Goal: Information Seeking & Learning: Learn about a topic

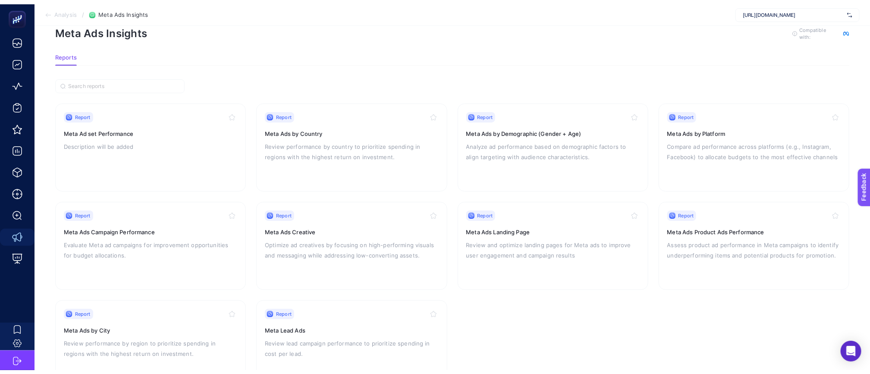
scroll to position [57, 0]
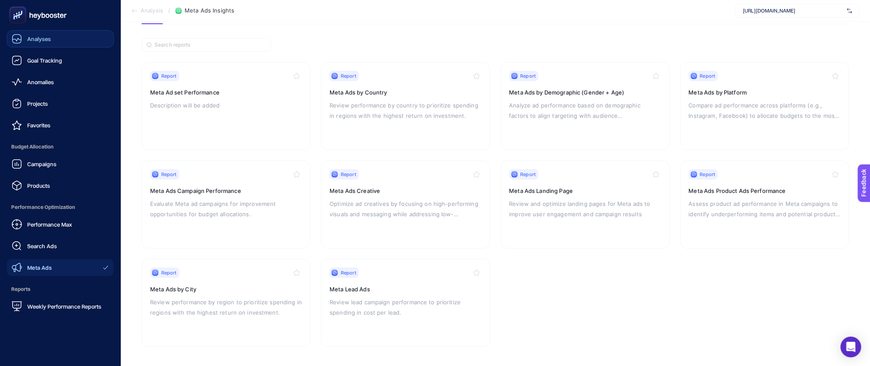
click at [60, 36] on link "Analyses" at bounding box center [60, 38] width 107 height 17
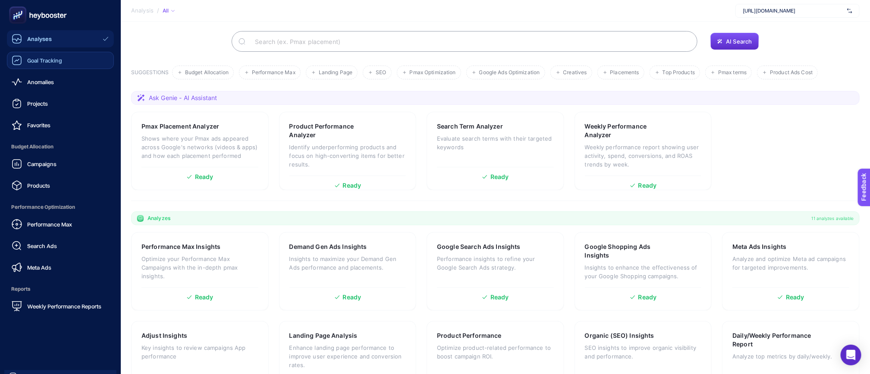
click at [55, 63] on span "Goal Tracking" at bounding box center [44, 60] width 35 height 7
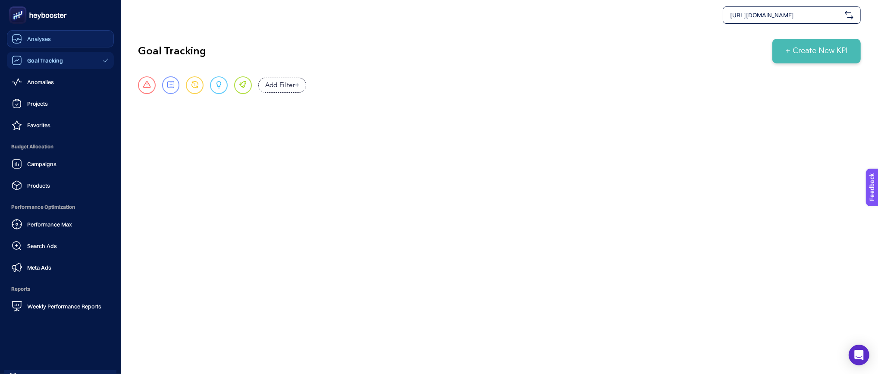
click at [30, 36] on span "Analyses" at bounding box center [39, 38] width 24 height 7
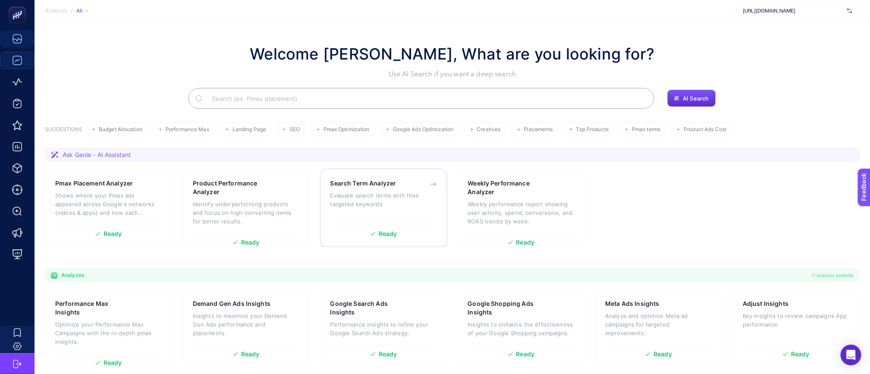
click at [411, 204] on p "Evaluate search terms with their targeted keywords" at bounding box center [384, 199] width 107 height 17
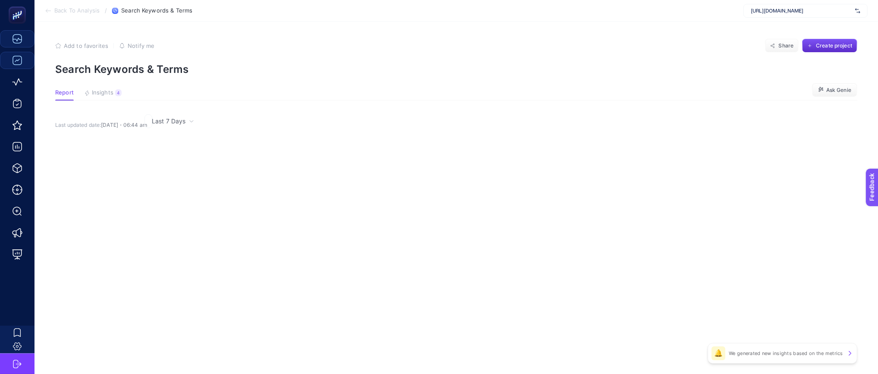
click at [407, 205] on article "Add to favorites false Notify me Share Create project Search Keywords & Terms R…" at bounding box center [457, 198] width 844 height 353
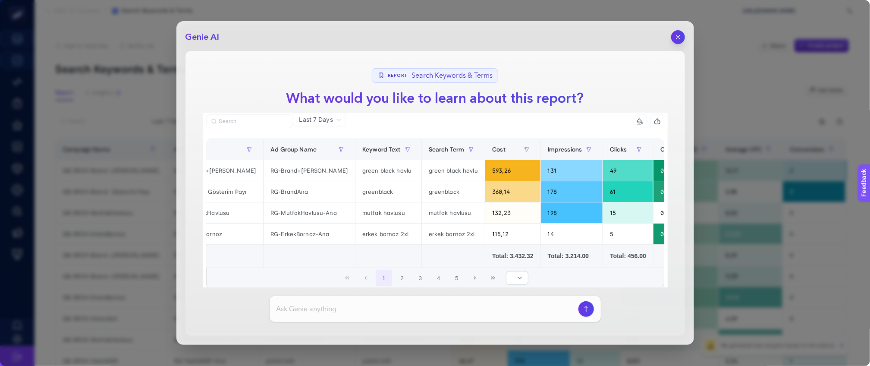
scroll to position [0, 29]
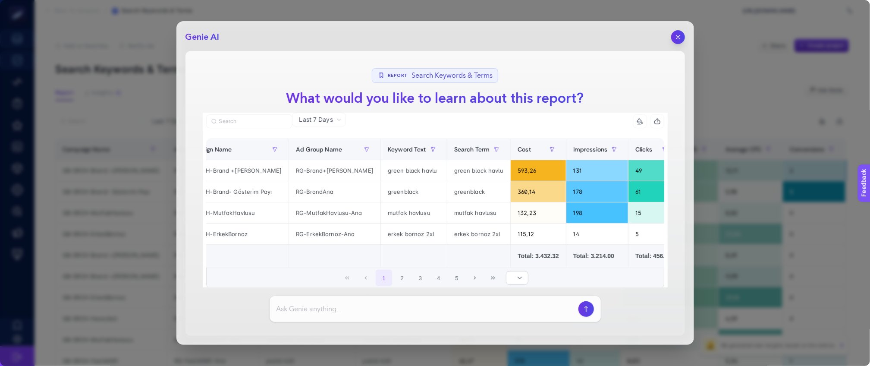
click at [408, 103] on h1 "What would you like to learn about this report?" at bounding box center [436, 98] width 312 height 21
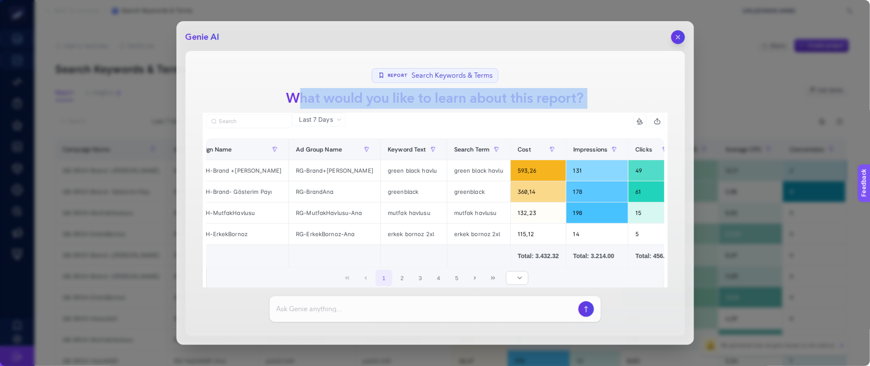
click at [408, 103] on h1 "What would you like to learn about this report?" at bounding box center [436, 98] width 312 height 21
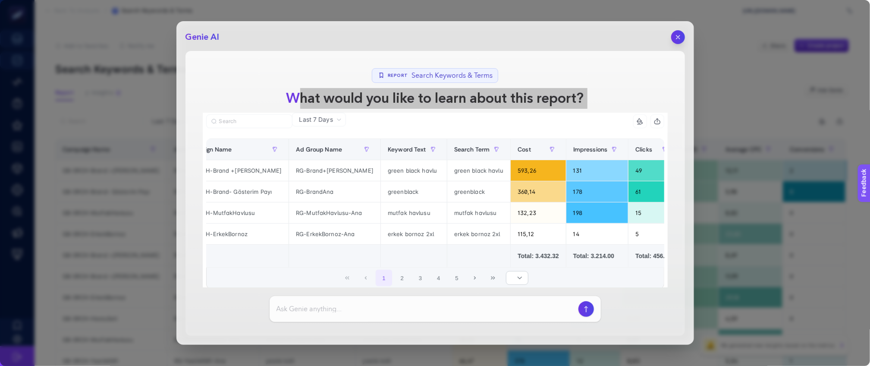
scroll to position [33, 0]
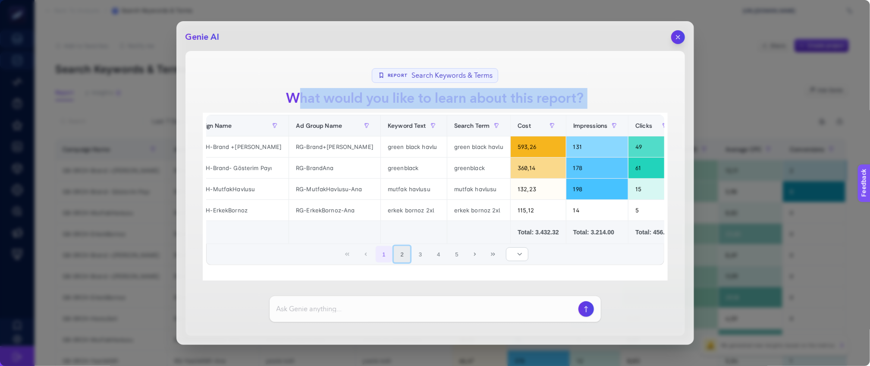
click at [402, 255] on button "2" at bounding box center [402, 254] width 16 height 16
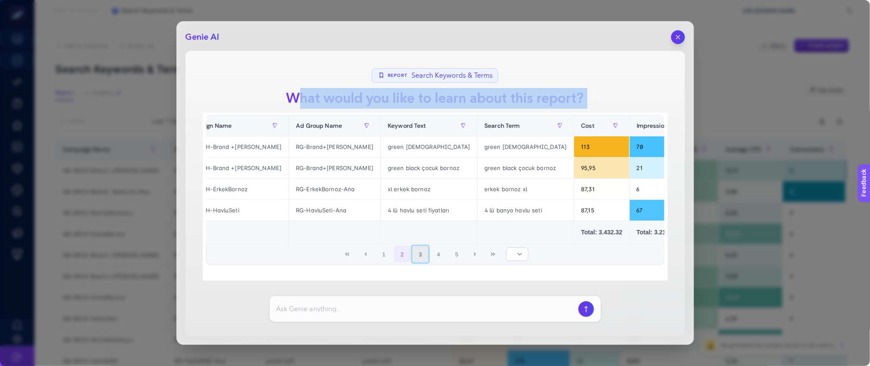
click at [412, 252] on button "3" at bounding box center [420, 254] width 16 height 16
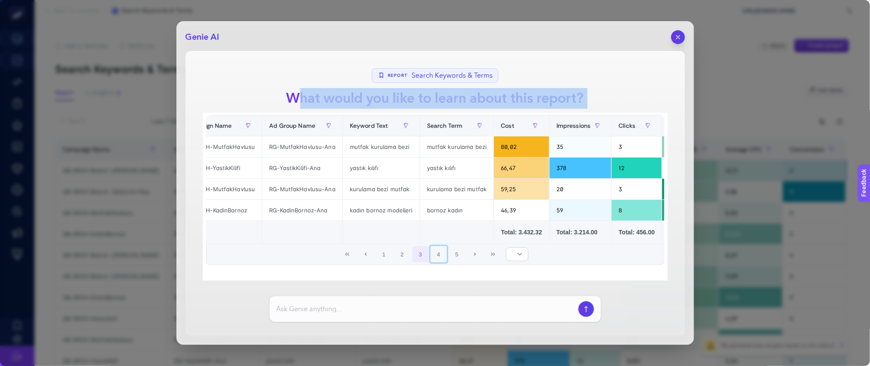
click at [443, 256] on span "1 2 3 4 5" at bounding box center [420, 254] width 91 height 18
click at [434, 255] on button "4" at bounding box center [439, 254] width 16 height 16
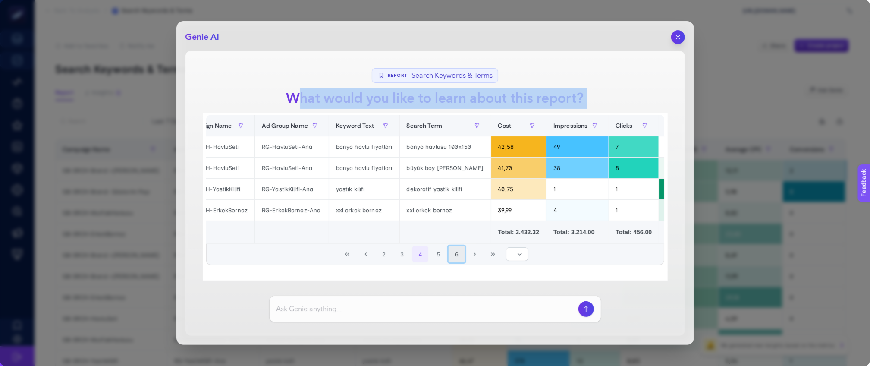
click at [450, 253] on button "6" at bounding box center [457, 254] width 16 height 16
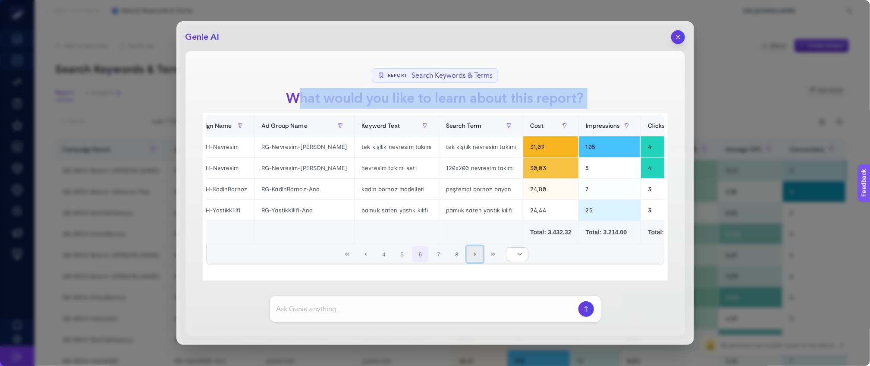
click at [467, 254] on button "Next Page" at bounding box center [475, 254] width 16 height 16
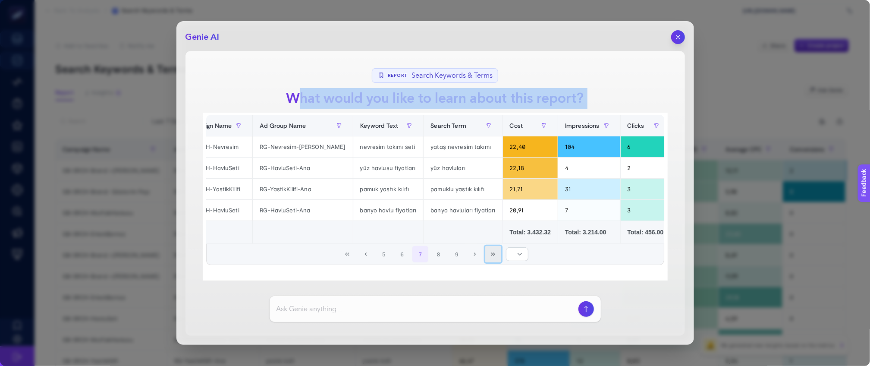
click at [485, 255] on button "Last Page" at bounding box center [493, 254] width 16 height 16
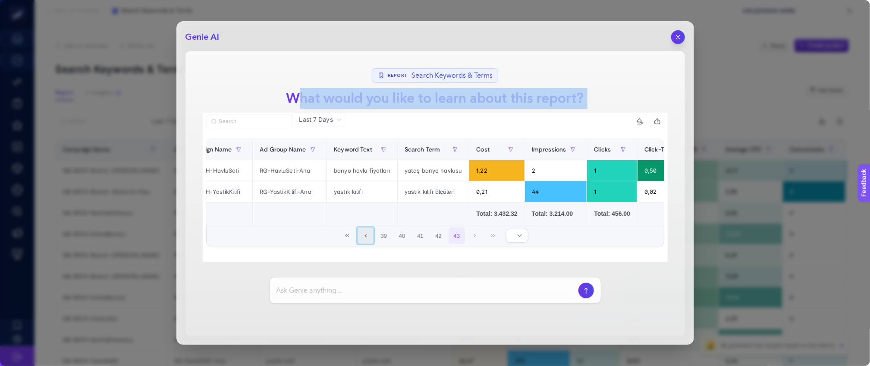
click at [366, 238] on icon "Previous Page" at bounding box center [365, 235] width 5 height 5
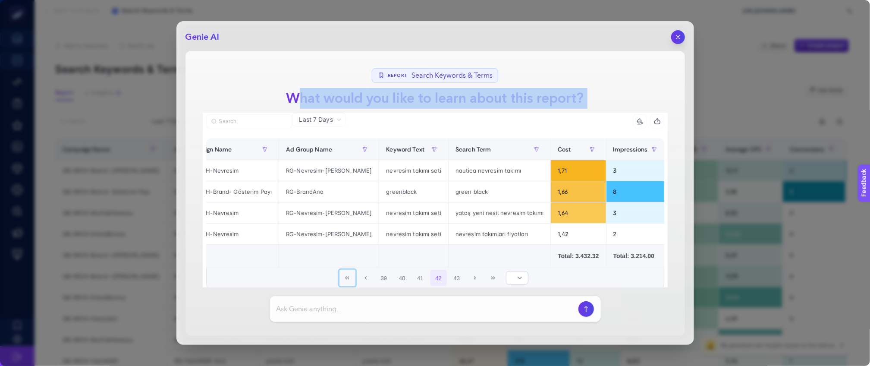
click at [345, 280] on icon "First Page" at bounding box center [347, 277] width 5 height 5
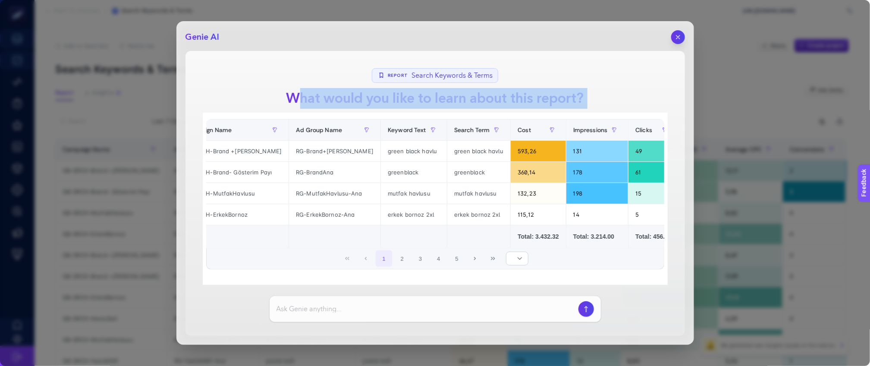
scroll to position [31, 0]
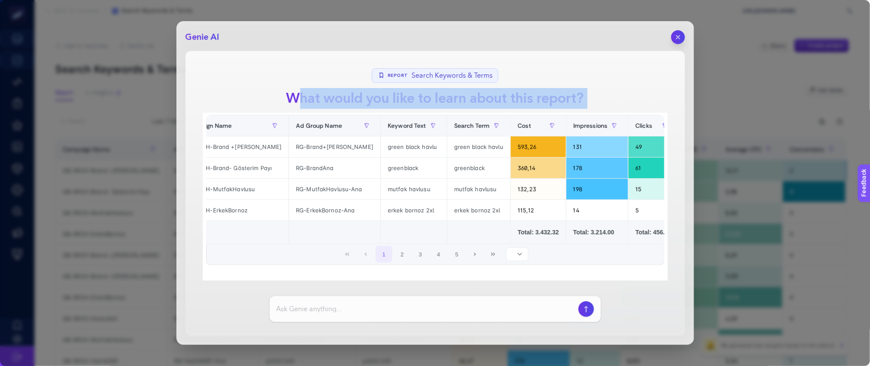
click at [517, 255] on icon at bounding box center [519, 254] width 5 height 5
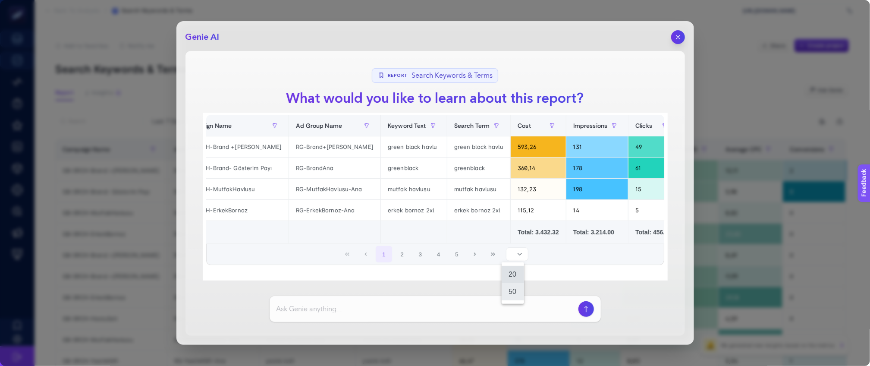
click at [513, 291] on li "50" at bounding box center [513, 291] width 22 height 17
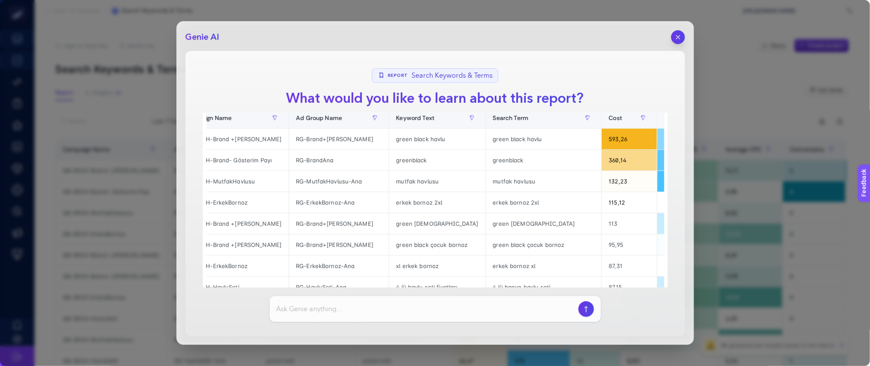
scroll to position [1010, 0]
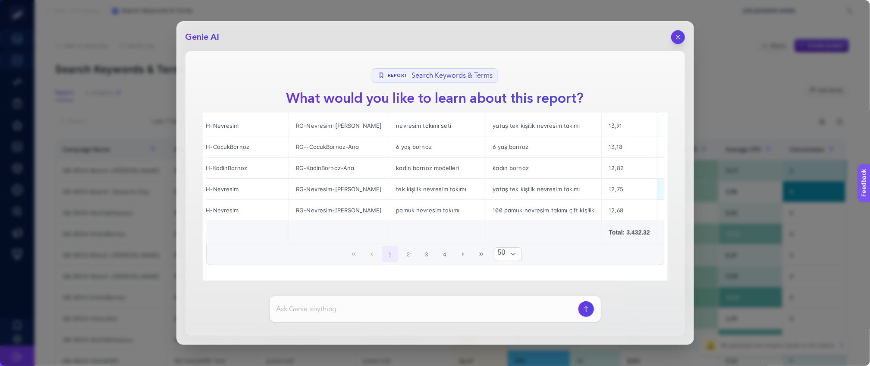
click at [379, 309] on input at bounding box center [426, 309] width 299 height 10
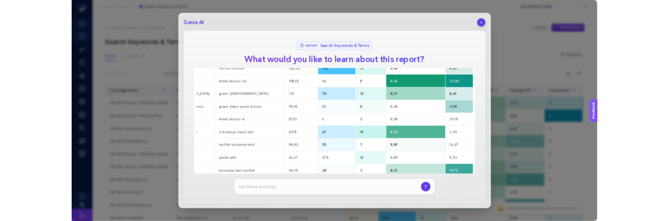
scroll to position [0, 0]
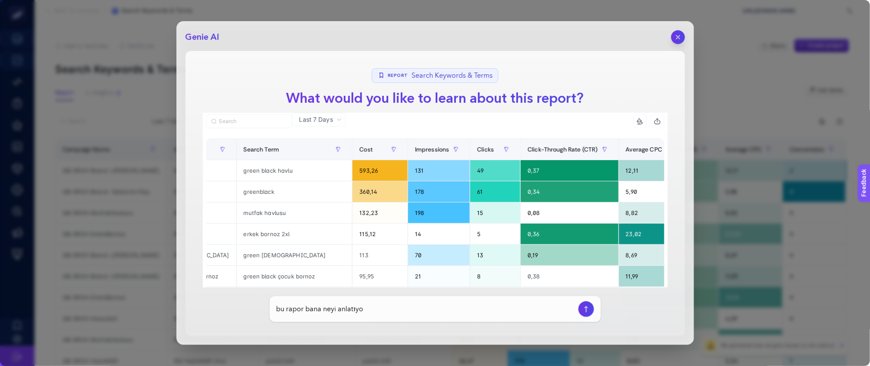
type input "bu rapor bana neyi anlatıyor"
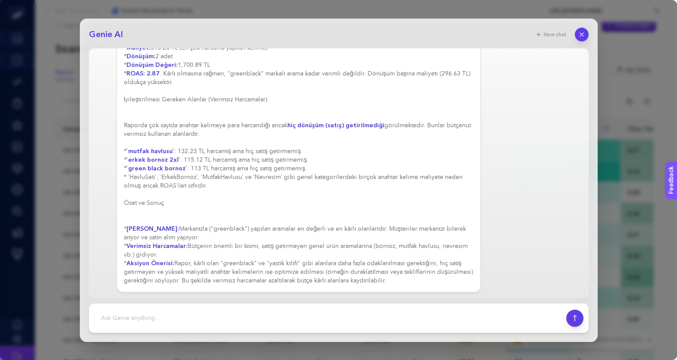
scroll to position [25, 0]
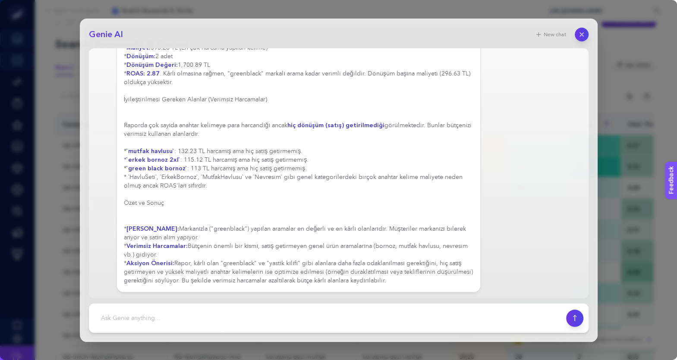
click at [258, 233] on div "Bu rapor, son 7 güne ait Google Ads (veya benzeri bir arama motoru reklamcılığı…" at bounding box center [299, 9] width 350 height 552
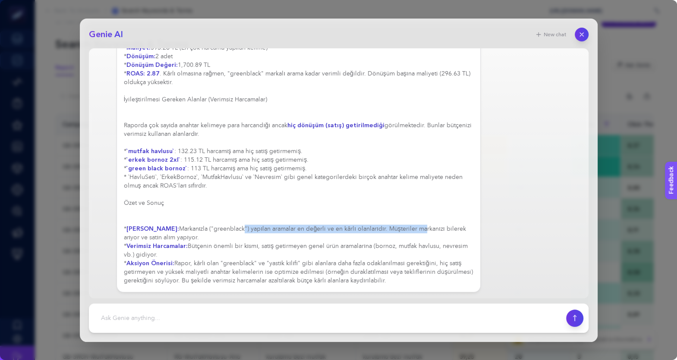
drag, startPoint x: 227, startPoint y: 228, endPoint x: 407, endPoint y: 232, distance: 179.5
click at [407, 232] on div "Bu rapor, son 7 güne ait Google Ads (veya benzeri bir arama motoru reklamcılığı…" at bounding box center [299, 9] width 350 height 552
drag, startPoint x: 440, startPoint y: 231, endPoint x: 452, endPoint y: 251, distance: 23.0
click at [452, 251] on div "Bu rapor, son 7 güne ait Google Ads (veya benzeri bir arama motoru reklamcılığı…" at bounding box center [299, 9] width 350 height 552
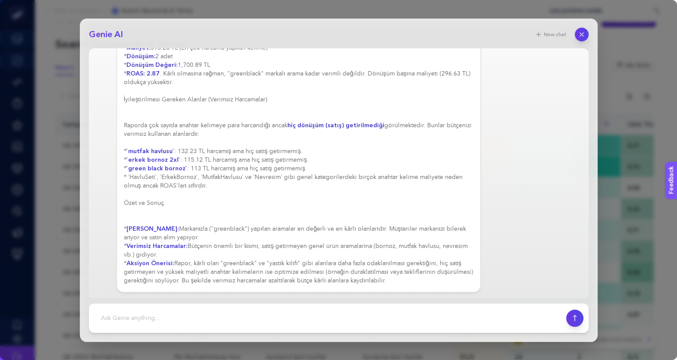
click at [433, 249] on div "Bu rapor, son 7 güne ait Google Ads (veya benzeri bir arama motoru reklamcılığı…" at bounding box center [299, 9] width 350 height 552
drag, startPoint x: 175, startPoint y: 264, endPoint x: 297, endPoint y: 264, distance: 122.1
click at [297, 264] on div "Bu rapor, son 7 güne ait Google Ads (veya benzeri bir arama motoru reklamcılığı…" at bounding box center [299, 9] width 350 height 552
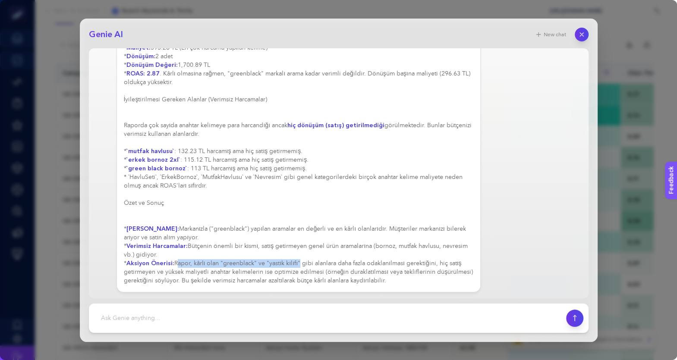
scroll to position [101, 0]
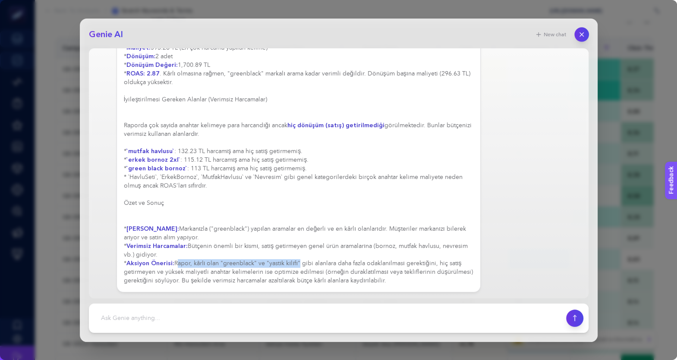
click at [580, 35] on icon "button" at bounding box center [580, 33] width 3 height 3
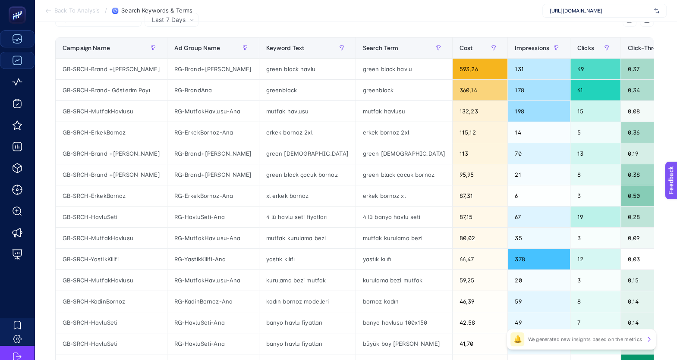
scroll to position [0, 0]
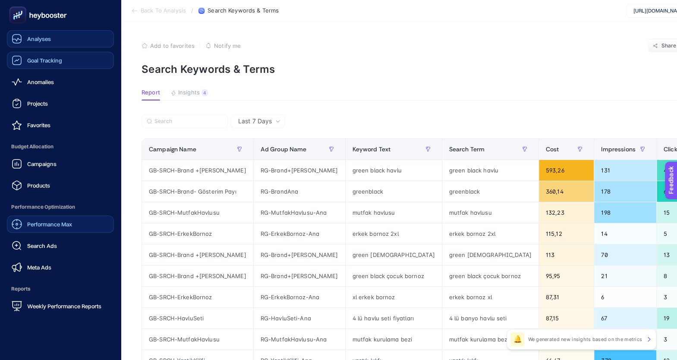
click at [33, 222] on span "Performance Max" at bounding box center [49, 224] width 45 height 7
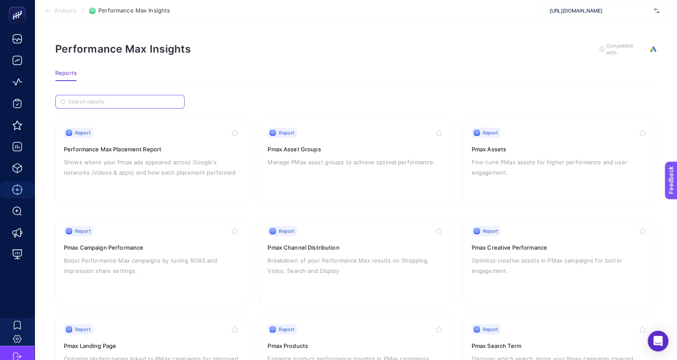
click at [136, 99] on input "Search" at bounding box center [123, 102] width 111 height 6
click at [136, 100] on input "Search" at bounding box center [124, 102] width 110 height 6
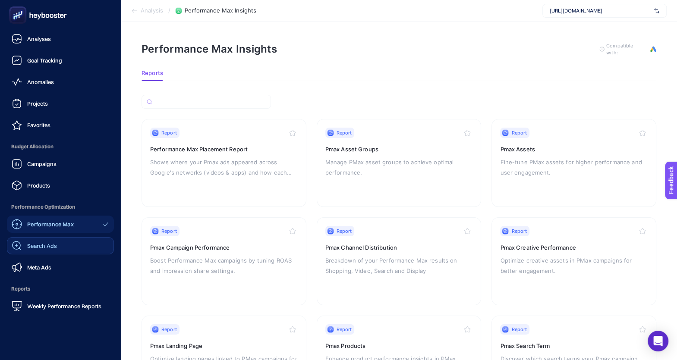
click at [45, 248] on span "Search Ads" at bounding box center [42, 245] width 30 height 7
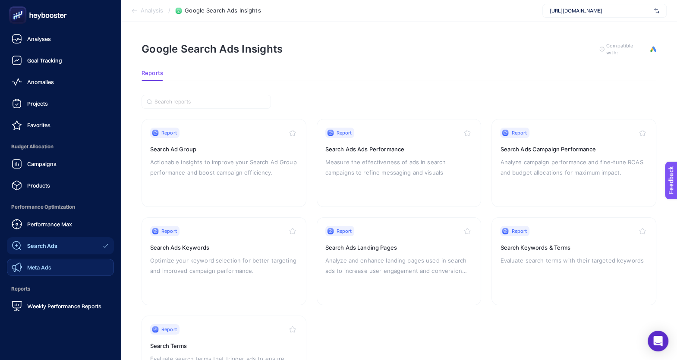
click at [50, 263] on div "Meta Ads" at bounding box center [32, 267] width 40 height 10
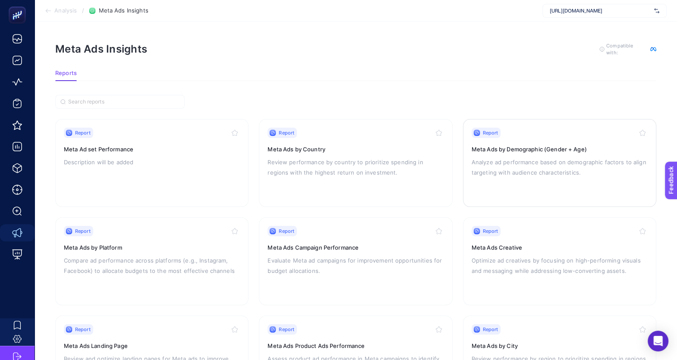
click at [485, 151] on h3 "Meta Ads by Demographic (Gender + Age)" at bounding box center [560, 149] width 176 height 9
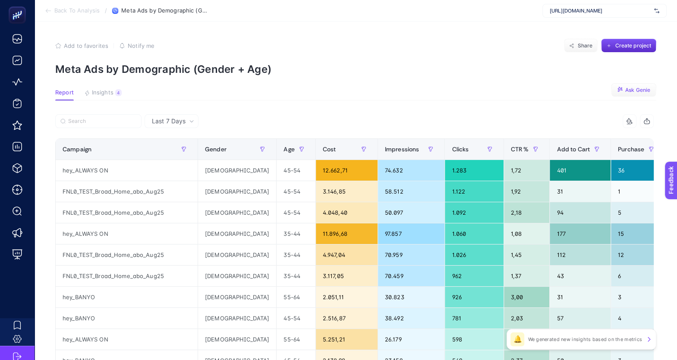
click at [629, 89] on span "Ask Genie" at bounding box center [637, 90] width 25 height 7
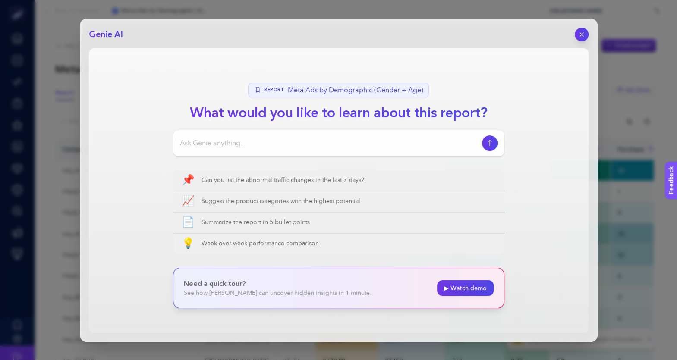
click at [302, 146] on input at bounding box center [329, 143] width 299 height 10
type input "bu rapor bize neyi anlatıyor"
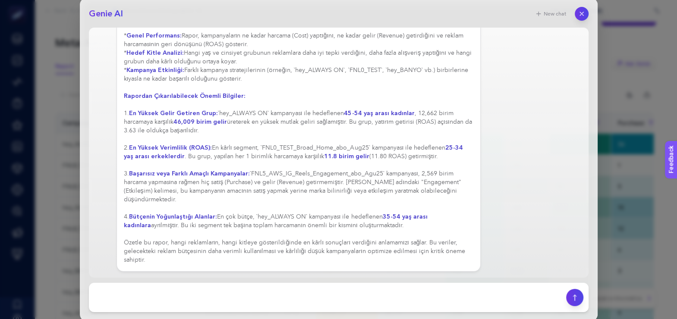
scroll to position [29, 0]
click at [579, 13] on icon "button" at bounding box center [581, 13] width 7 height 7
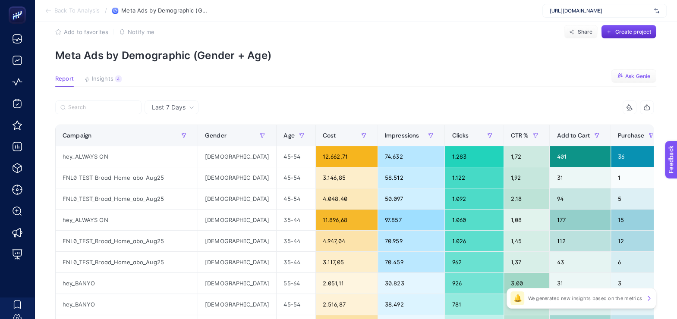
scroll to position [0, 0]
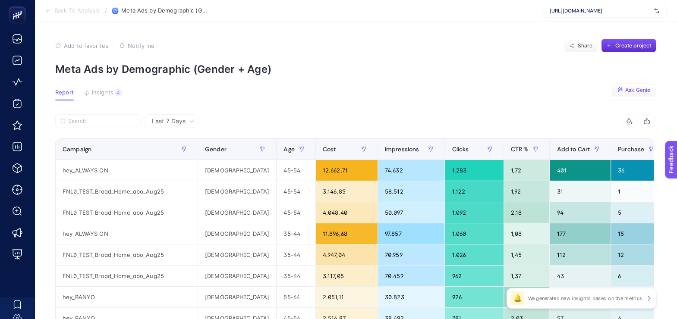
click at [621, 85] on button "Ask Genie" at bounding box center [633, 90] width 45 height 14
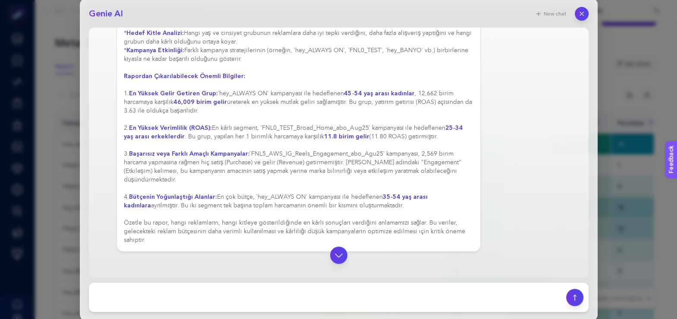
scroll to position [85, 0]
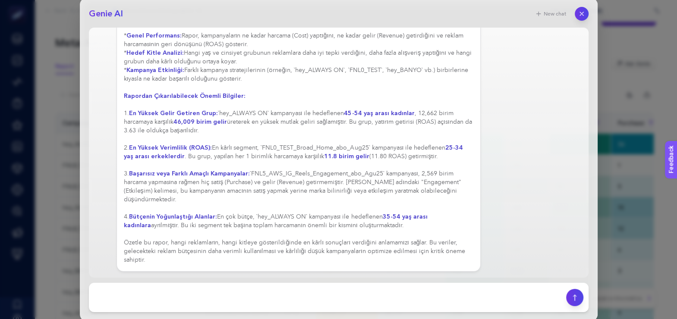
click at [588, 18] on div "New chat" at bounding box center [559, 14] width 59 height 14
click at [582, 13] on icon "button" at bounding box center [581, 13] width 7 height 7
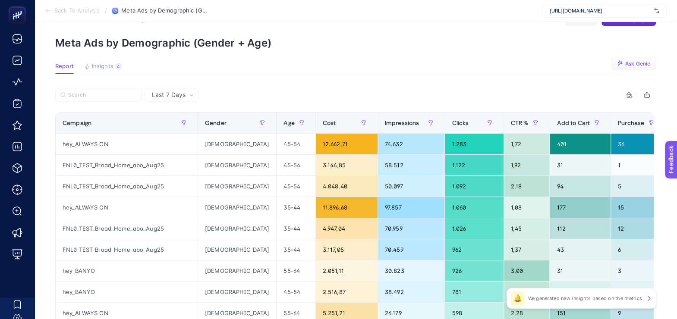
click at [625, 59] on button "Ask Genie" at bounding box center [633, 64] width 45 height 14
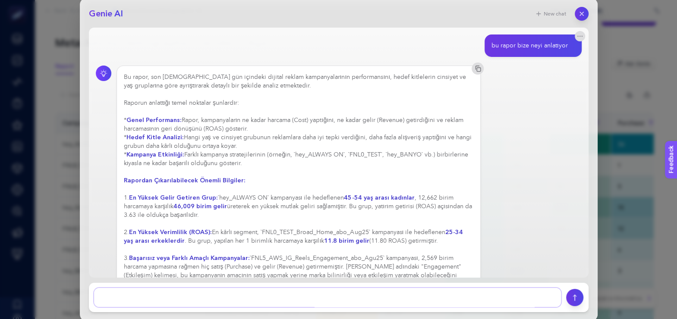
click at [184, 299] on textarea at bounding box center [327, 297] width 467 height 19
type textarea "bana bu paneldeki tüm raporları inceleyip özet veri çözüm verirmisin"
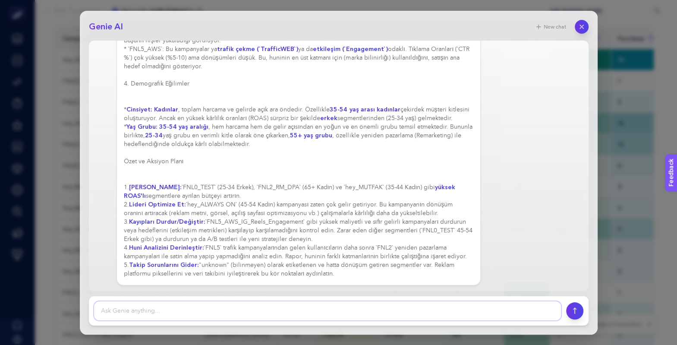
scroll to position [120, 0]
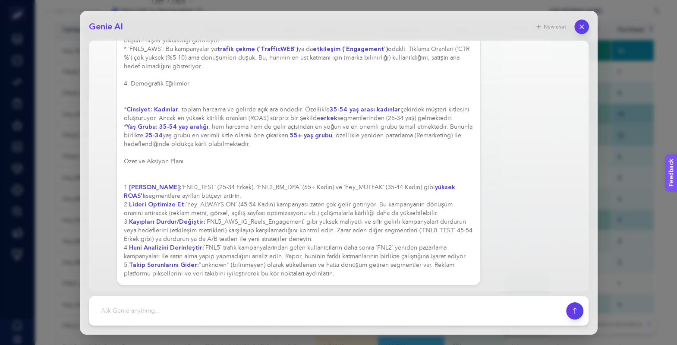
click at [582, 22] on button "button" at bounding box center [581, 26] width 15 height 15
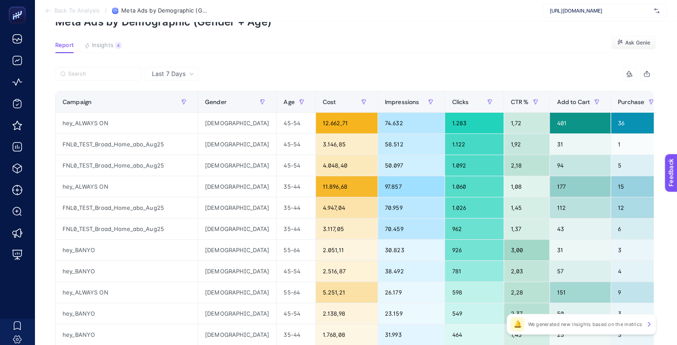
scroll to position [0, 0]
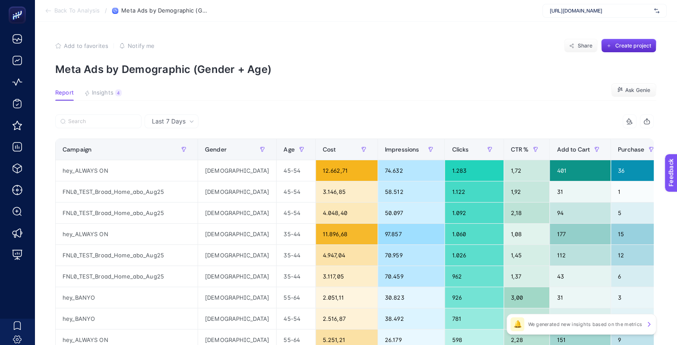
click at [88, 10] on span "Back To Analysis" at bounding box center [76, 10] width 45 height 7
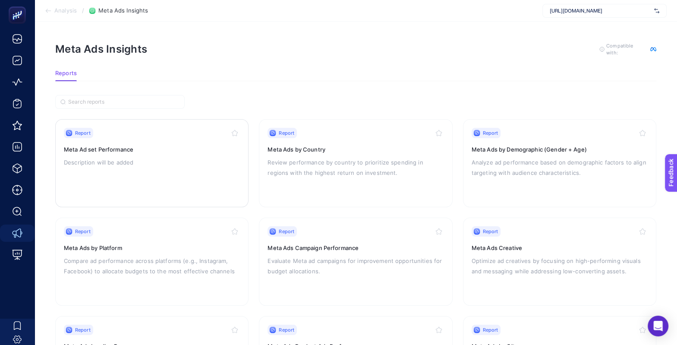
click at [170, 176] on div "Report Meta Ad set Performance Description will be added" at bounding box center [152, 163] width 176 height 71
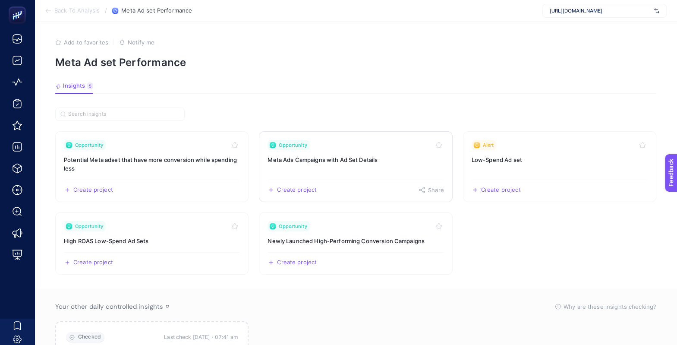
click at [377, 160] on h3 "Meta Ads Campaigns with Ad Set Details" at bounding box center [356, 159] width 176 height 9
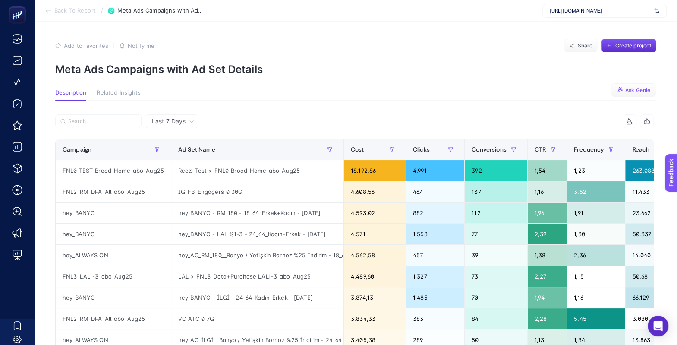
click at [631, 87] on span "Ask Genie" at bounding box center [637, 90] width 25 height 7
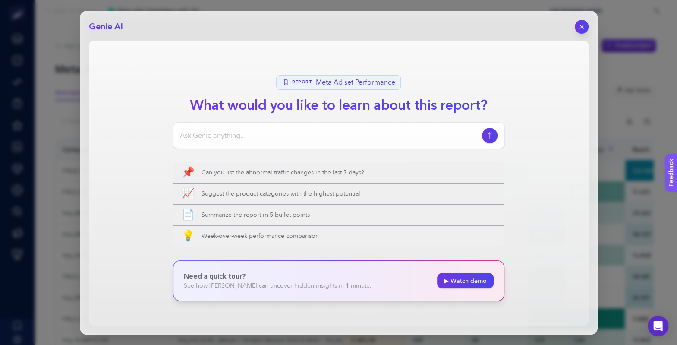
click at [420, 131] on input at bounding box center [329, 135] width 299 height 10
type input "bu rapor hakkından bilgilendirirmisin"
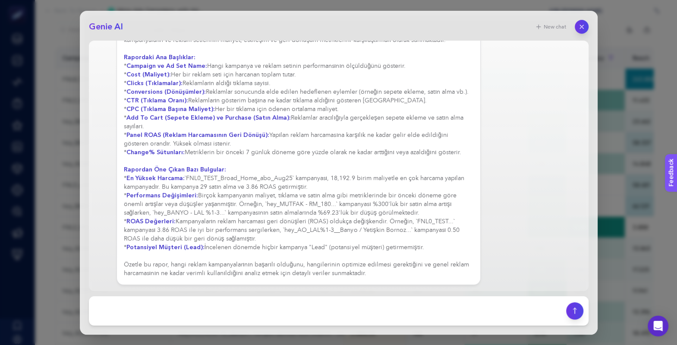
scroll to position [97, 0]
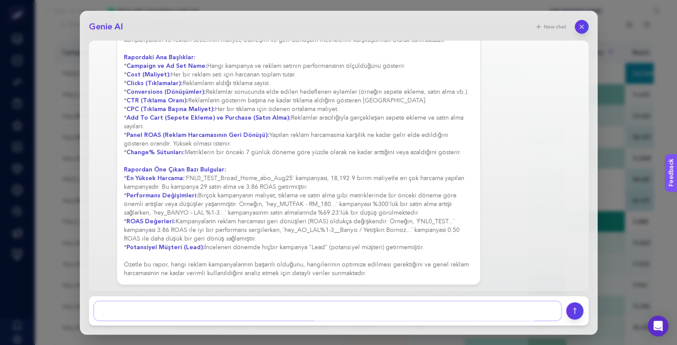
click at [183, 303] on textarea at bounding box center [327, 310] width 467 height 19
click at [175, 313] on textarea at bounding box center [327, 310] width 467 height 19
type textarea "çözüm önerisi nedir yüksek roas"
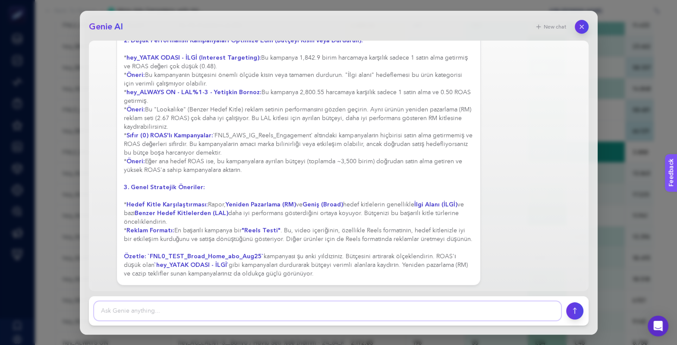
scroll to position [171, 0]
click at [576, 29] on button "button" at bounding box center [581, 26] width 15 height 15
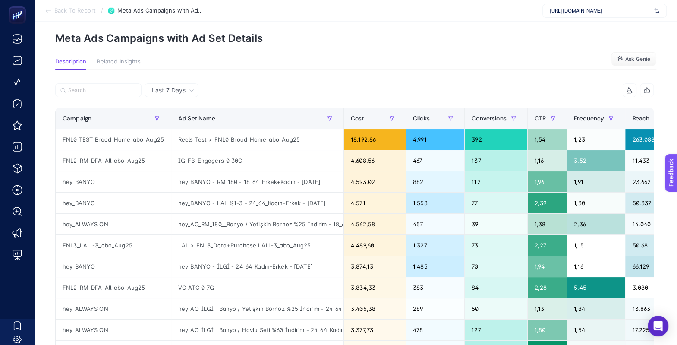
scroll to position [0, 0]
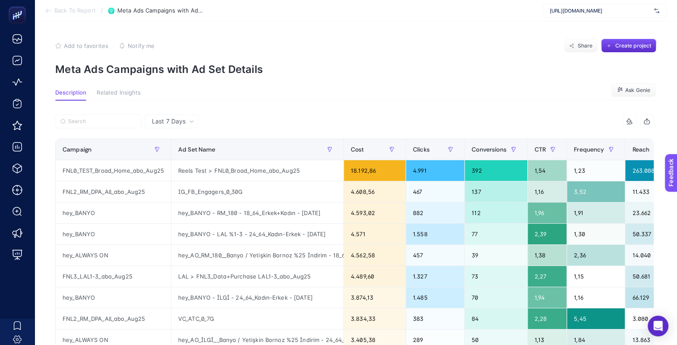
click at [76, 12] on span "Back To Report" at bounding box center [74, 10] width 41 height 7
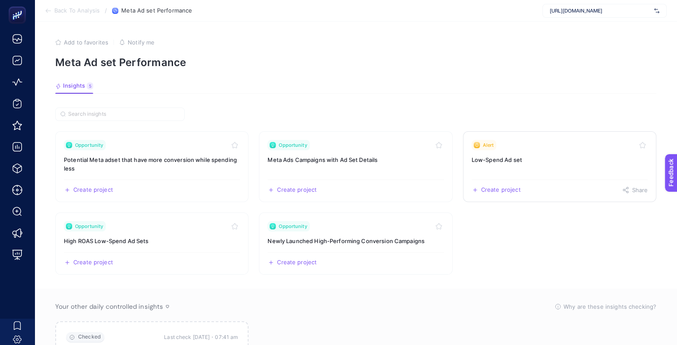
click at [513, 157] on h3 "Low-Spend Ad set" at bounding box center [560, 159] width 176 height 9
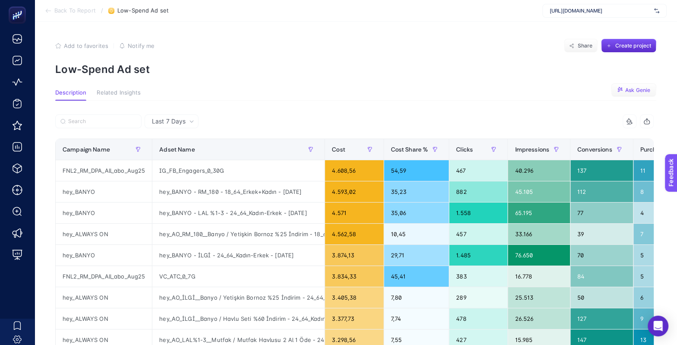
click at [634, 87] on span "Ask Genie" at bounding box center [637, 90] width 25 height 7
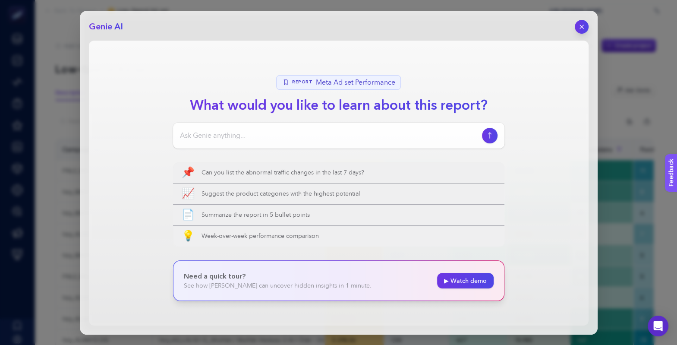
click at [311, 129] on div at bounding box center [338, 136] width 331 height 26
click at [288, 137] on input at bounding box center [329, 135] width 299 height 10
type input "bu rapor hakkında bilgilendirirmisin"
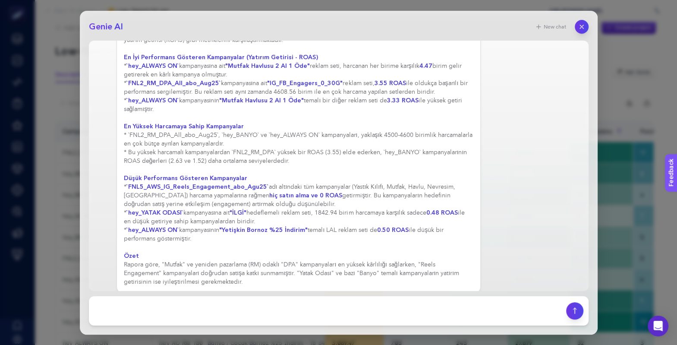
scroll to position [24, 0]
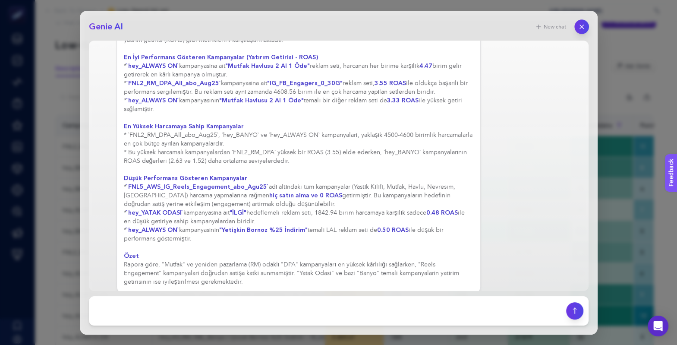
click at [580, 31] on button "button" at bounding box center [581, 26] width 15 height 15
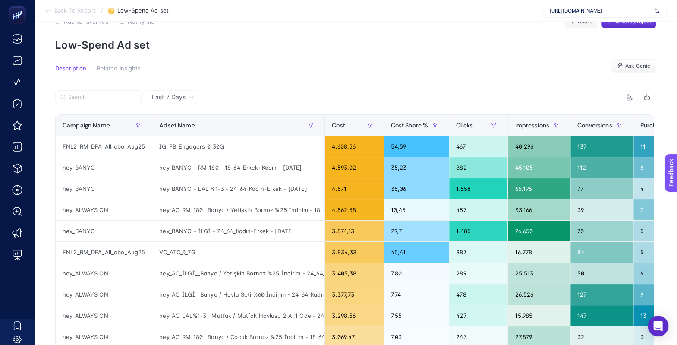
click at [48, 10] on icon at bounding box center [48, 10] width 7 height 7
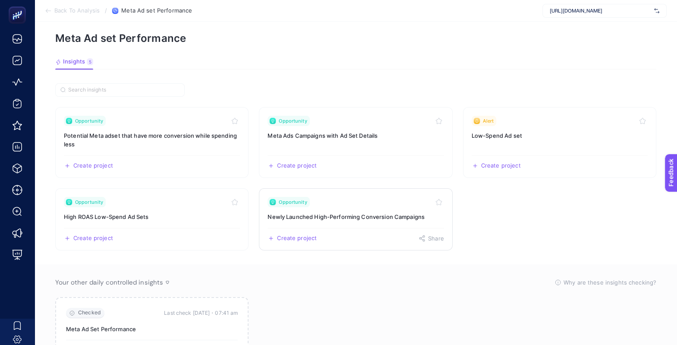
click at [356, 214] on h3 "Newly Launched High-Performing Conversion Campaigns" at bounding box center [356, 216] width 176 height 9
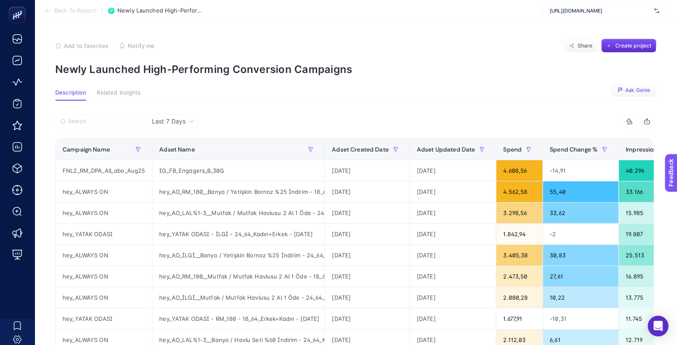
click at [633, 89] on span "Ask Genie" at bounding box center [637, 90] width 25 height 7
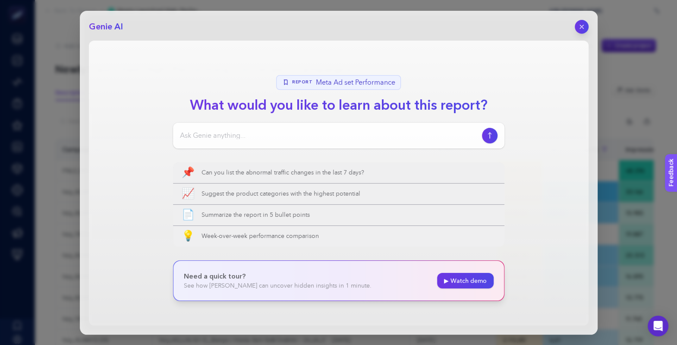
click at [302, 132] on input at bounding box center [329, 135] width 299 height 10
type input "bu rapor hakkında bilgi verir misin ve çözüm"
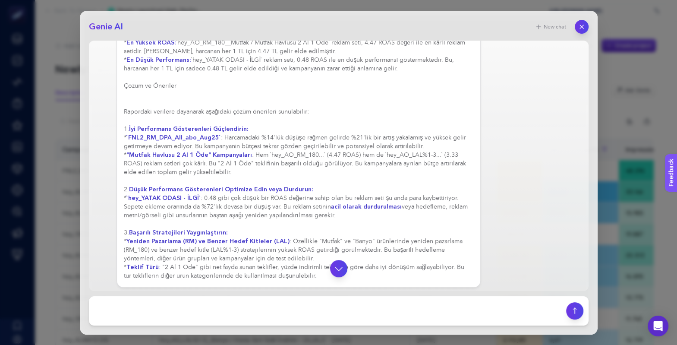
scroll to position [162, 0]
